Goal: Find specific page/section: Find specific page/section

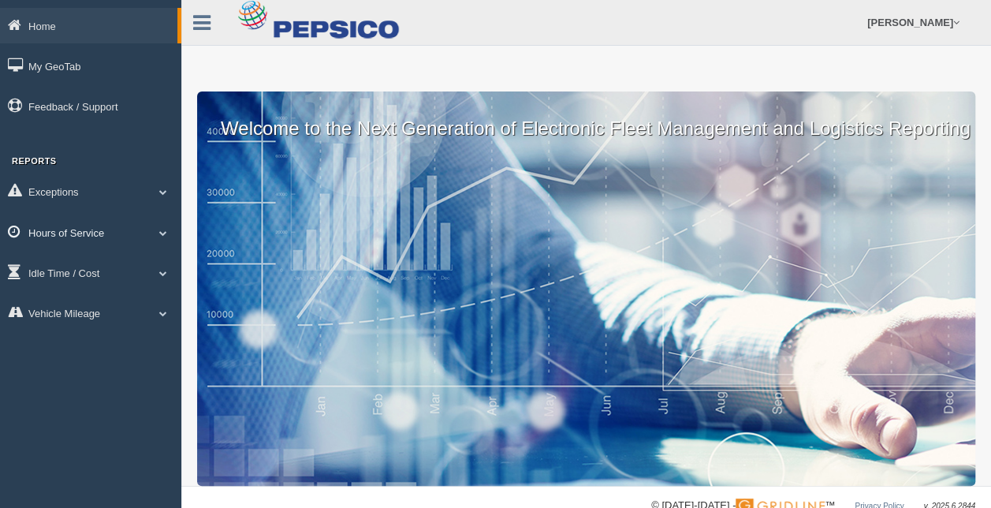
click at [167, 231] on span at bounding box center [163, 233] width 21 height 8
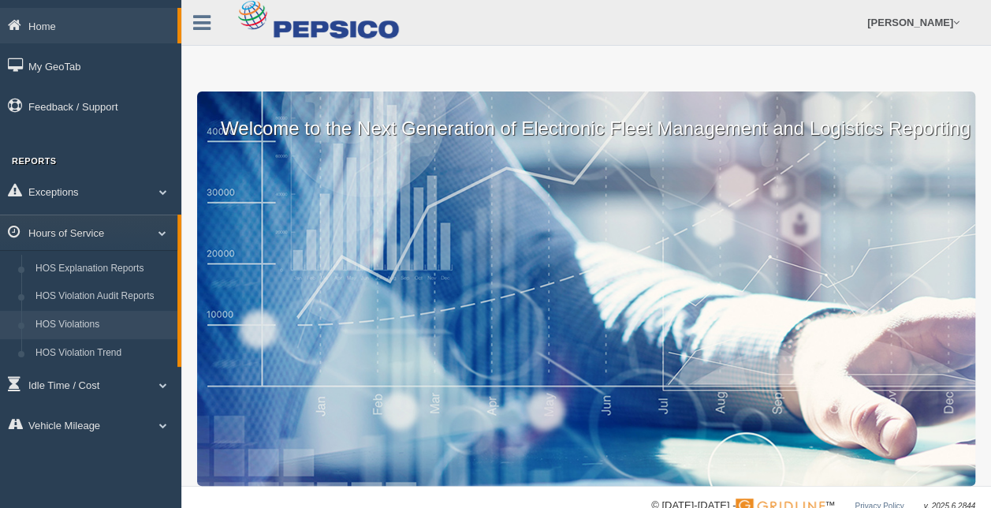
click at [88, 322] on link "HOS Violations" at bounding box center [102, 325] width 149 height 28
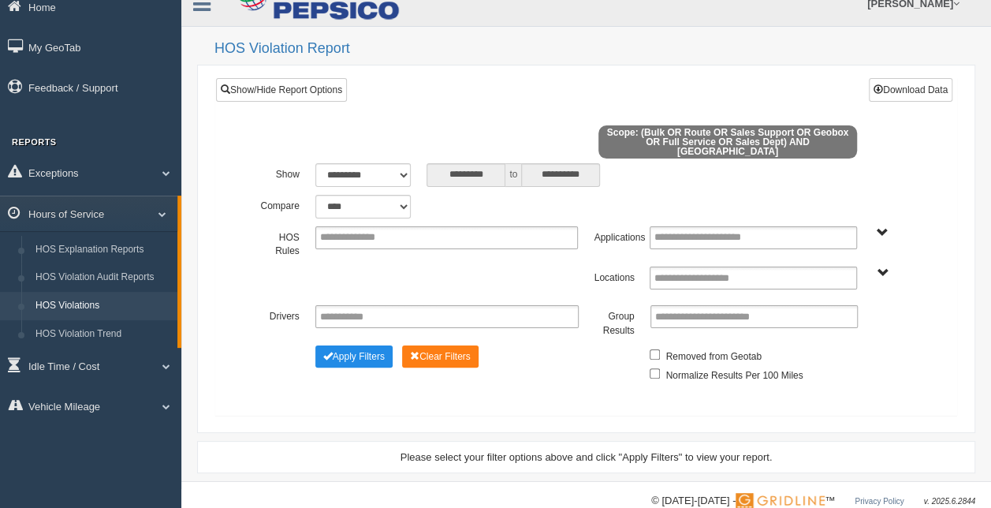
scroll to position [19, 0]
drag, startPoint x: 356, startPoint y: 345, endPoint x: 331, endPoint y: 349, distance: 24.7
click at [331, 351] on span "Change Filter Options" at bounding box center [327, 355] width 9 height 9
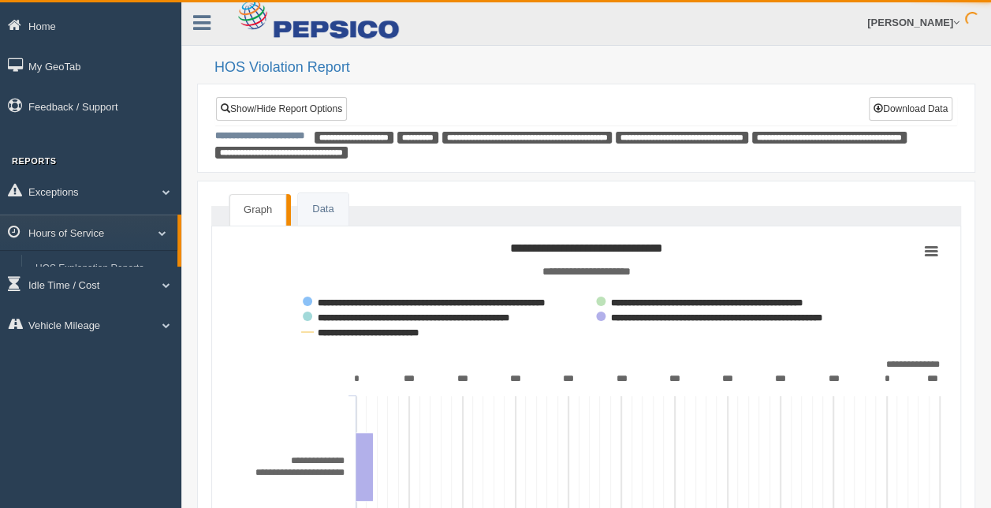
click at [331, 349] on rect at bounding box center [587, 392] width 723 height 316
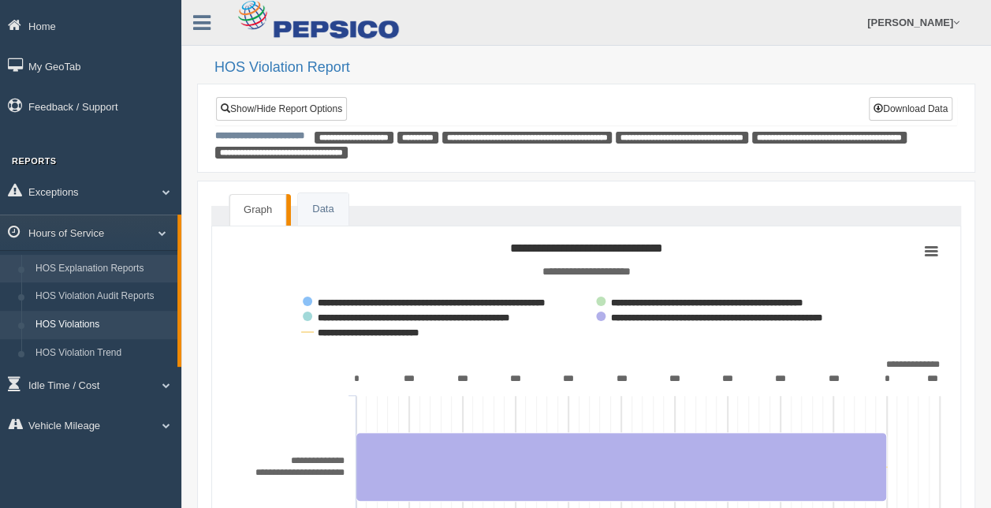
click at [117, 270] on link "HOS Explanation Reports" at bounding box center [102, 269] width 149 height 28
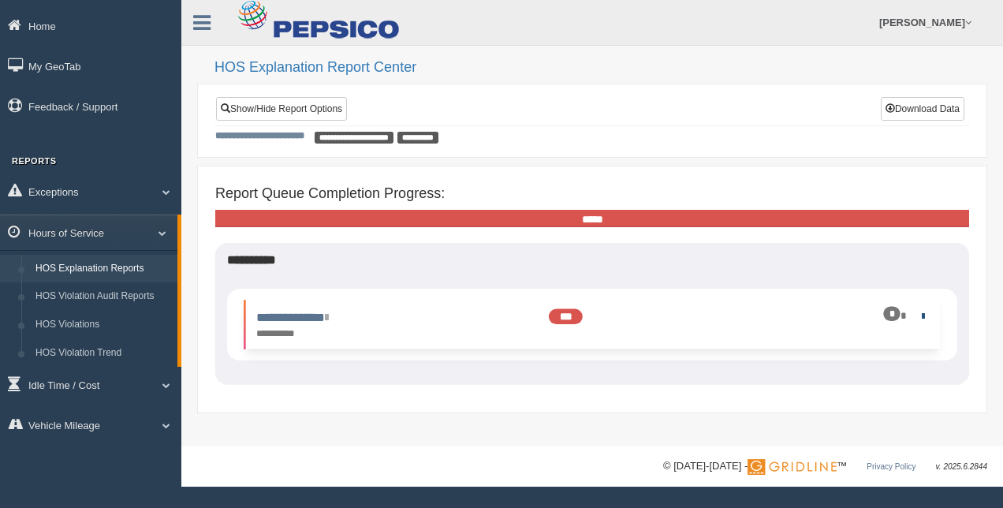
click at [921, 317] on link at bounding box center [920, 316] width 10 height 10
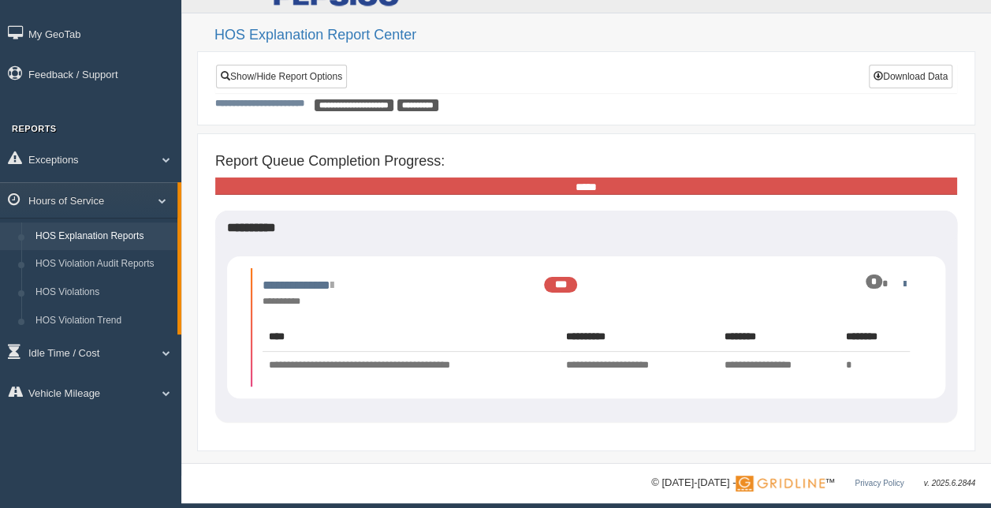
scroll to position [40, 0]
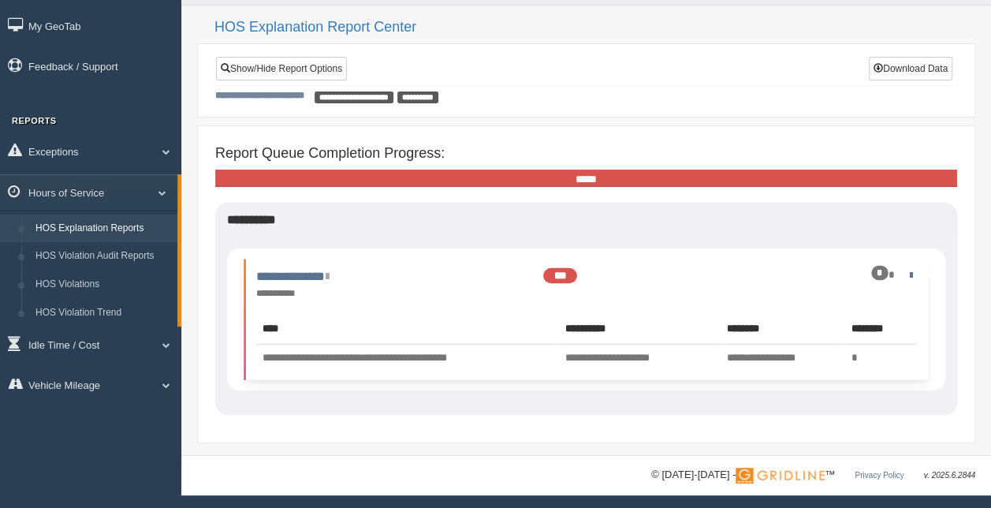
click at [881, 269] on div "*" at bounding box center [880, 273] width 17 height 15
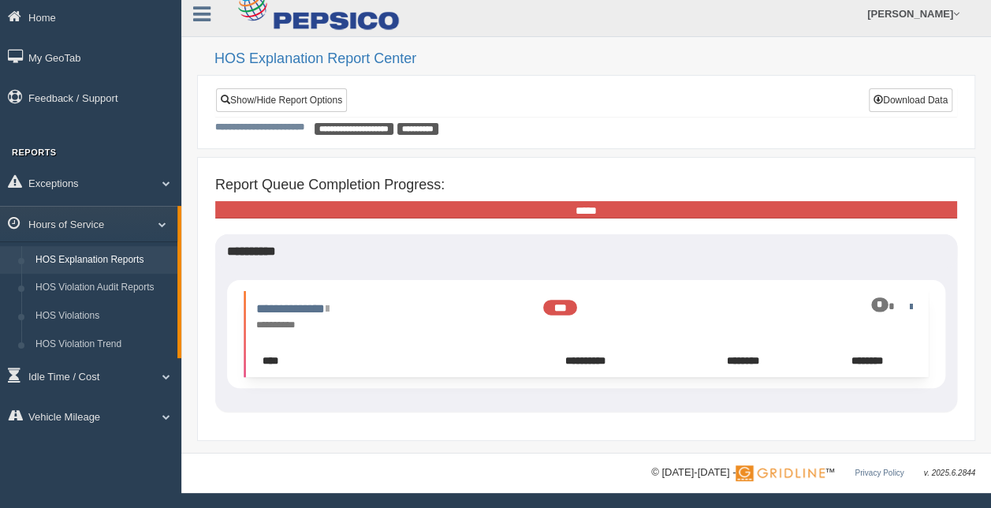
scroll to position [0, 0]
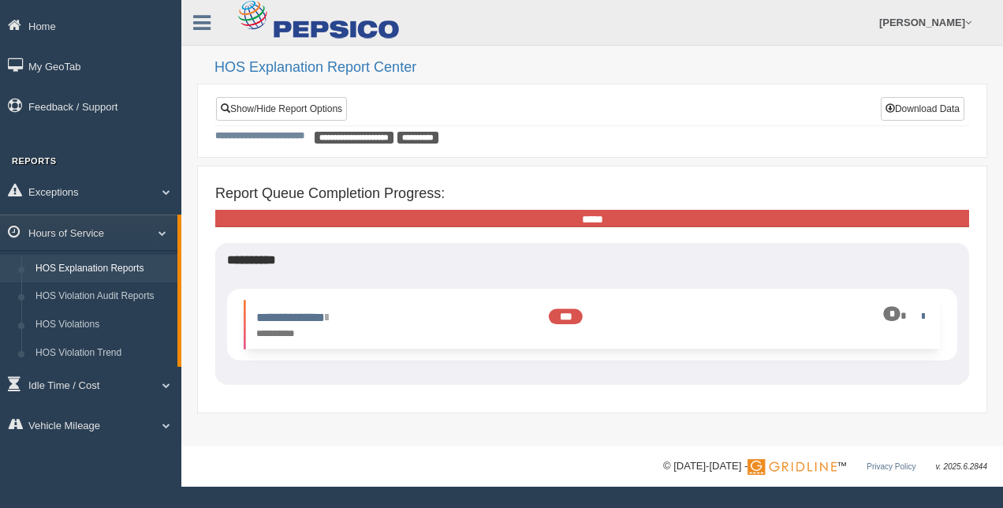
click at [570, 314] on span "***" at bounding box center [566, 316] width 34 height 15
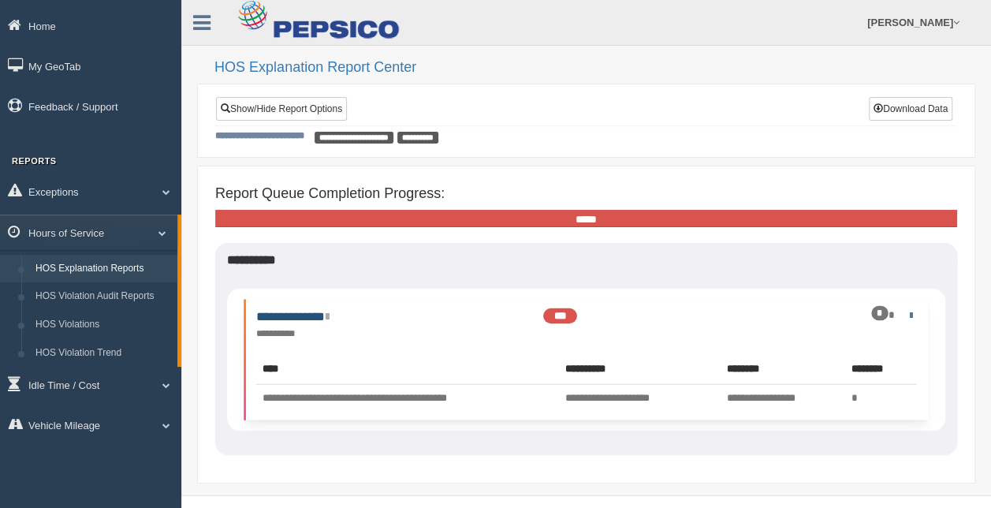
click at [322, 317] on link "**********" at bounding box center [292, 317] width 73 height 12
